Goal: Transaction & Acquisition: Subscribe to service/newsletter

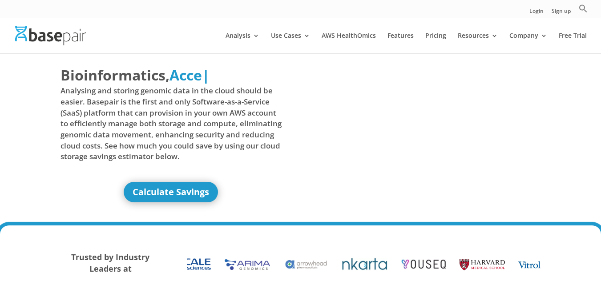
drag, startPoint x: 605, startPoint y: 33, endPoint x: 608, endPoint y: 28, distance: 5.4
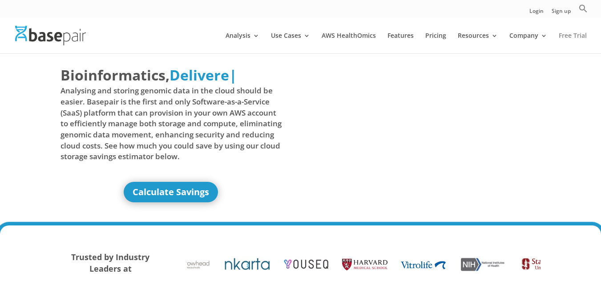
click at [572, 44] on link "Free Trial" at bounding box center [573, 42] width 28 height 21
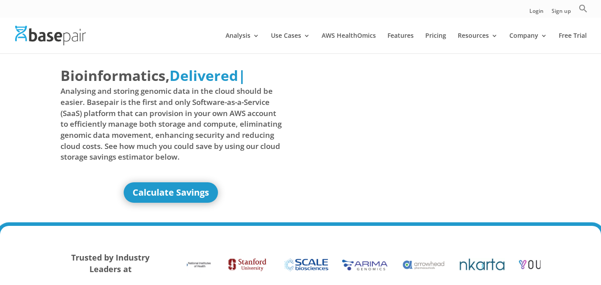
scroll to position [0, 0]
